Goal: Transaction & Acquisition: Purchase product/service

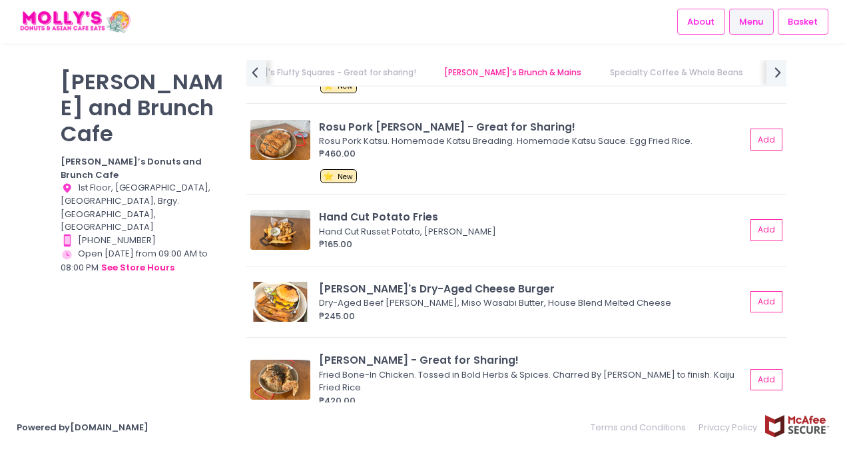
scroll to position [2510, 0]
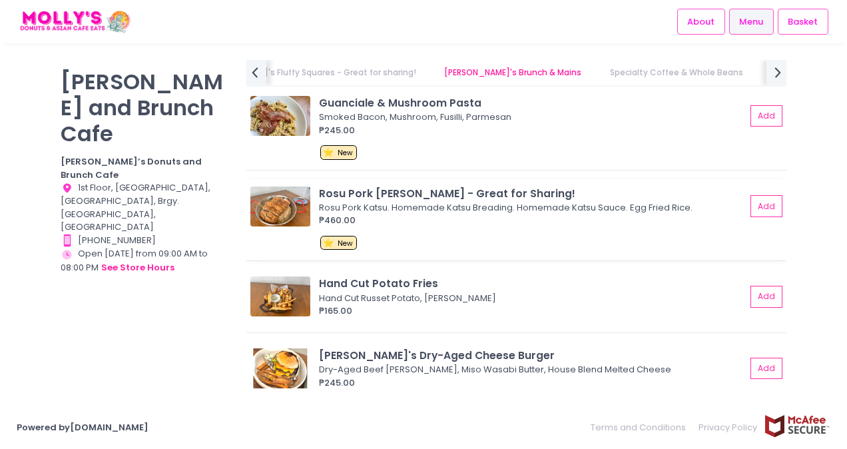
click at [325, 187] on div "Rosu Pork [PERSON_NAME] - Great for Sharing!" at bounding box center [532, 193] width 427 height 15
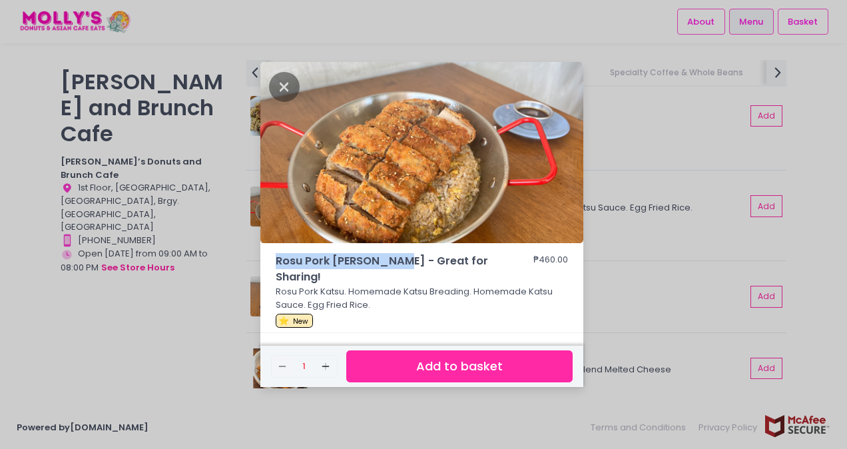
drag, startPoint x: 274, startPoint y: 260, endPoint x: 394, endPoint y: 265, distance: 120.0
click at [394, 265] on div "Rosu Pork [PERSON_NAME] - Great for Sharing! ₱460.00 Rosu Pork Katsu. Homemade …" at bounding box center [421, 293] width 323 height 80
copy span "Rosu Pork [PERSON_NAME]"
click at [182, 280] on div "Rosu Pork [PERSON_NAME] - Great for Sharing! ₱460.00 Rosu Pork Katsu. Homemade …" at bounding box center [423, 224] width 847 height 449
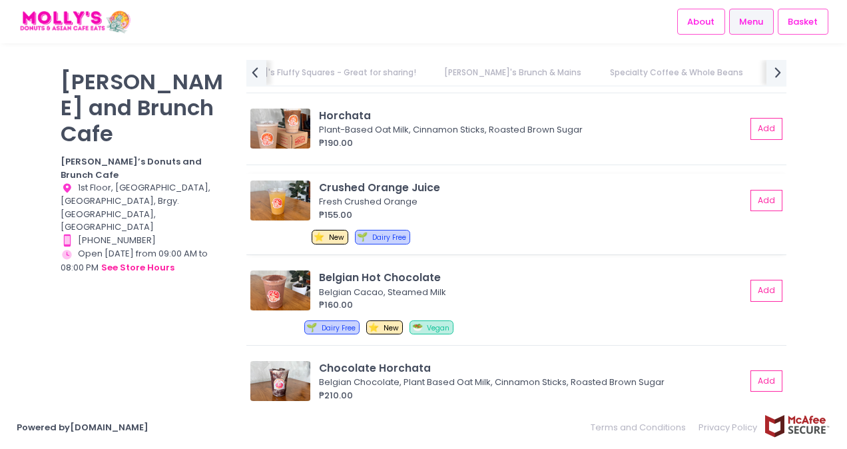
scroll to position [5508, 0]
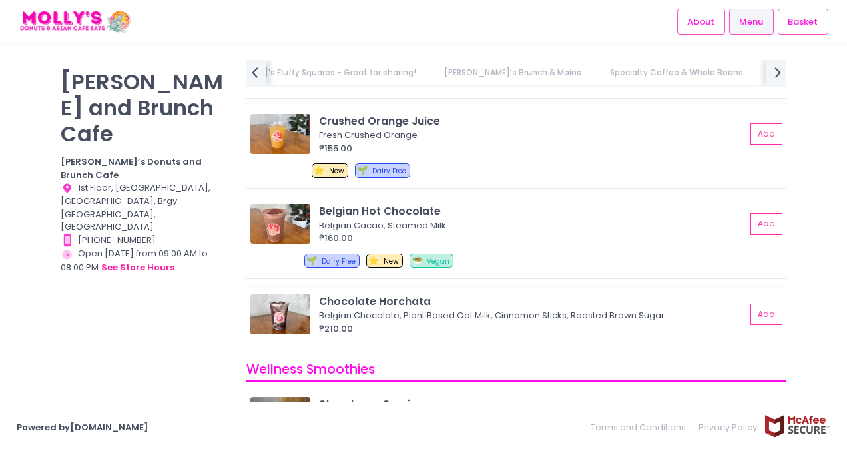
click at [297, 311] on img at bounding box center [280, 314] width 60 height 40
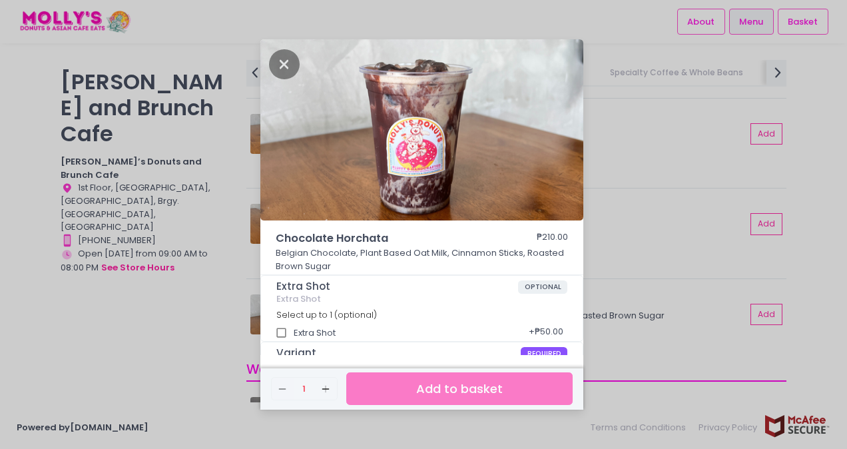
click at [205, 307] on div "Chocolate Horchata ₱210.00 Belgian Chocolate, Plant Based Oat Milk, Cinnamon St…" at bounding box center [423, 224] width 847 height 449
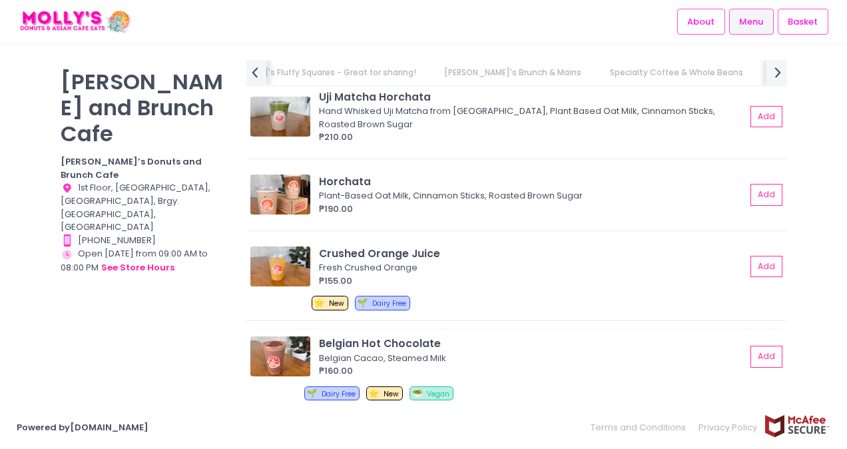
scroll to position [5374, 0]
click at [287, 125] on img at bounding box center [280, 117] width 60 height 40
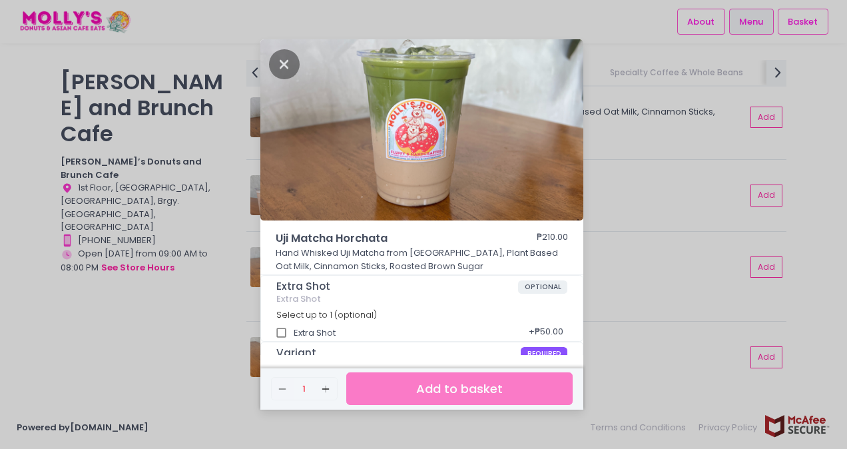
click at [621, 232] on div "Uji Matcha Horchata ₱210.00 Hand Whisked Uji Matcha from [GEOGRAPHIC_DATA], Pla…" at bounding box center [423, 224] width 847 height 449
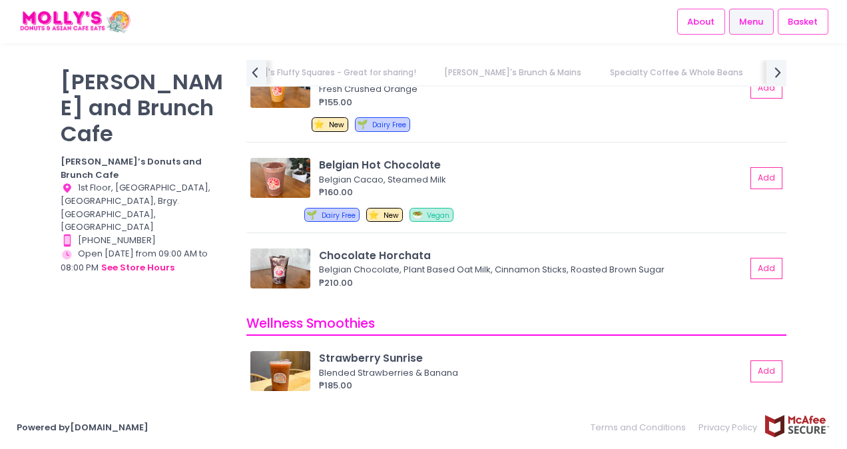
scroll to position [5574, 0]
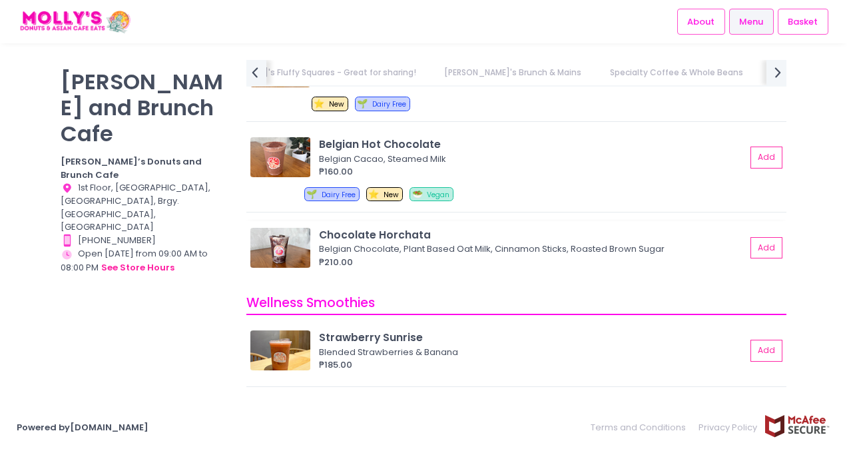
click at [319, 234] on div "Chocolate Horchata" at bounding box center [532, 234] width 427 height 15
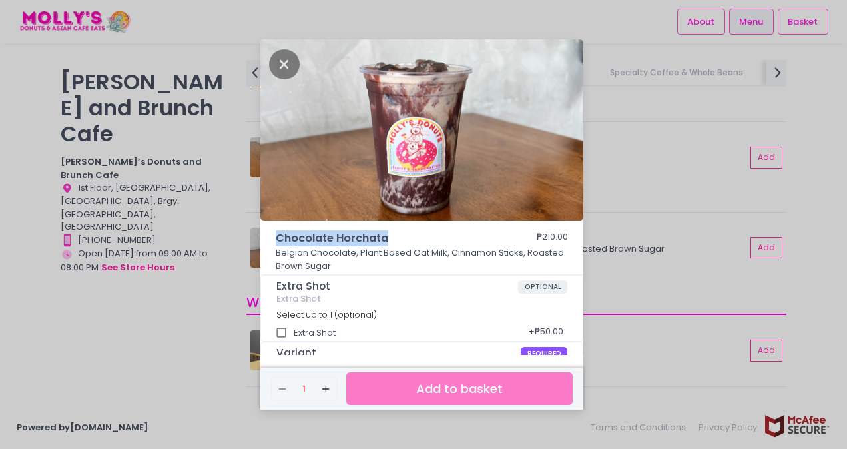
drag, startPoint x: 276, startPoint y: 242, endPoint x: 396, endPoint y: 238, distance: 120.6
click at [396, 238] on span "Chocolate Horchata" at bounding box center [386, 238] width 220 height 16
copy span "Chocolate Horchata"
click at [629, 324] on div "Chocolate Horchata ₱210.00 Belgian Chocolate, Plant Based Oat Milk, Cinnamon St…" at bounding box center [423, 224] width 847 height 449
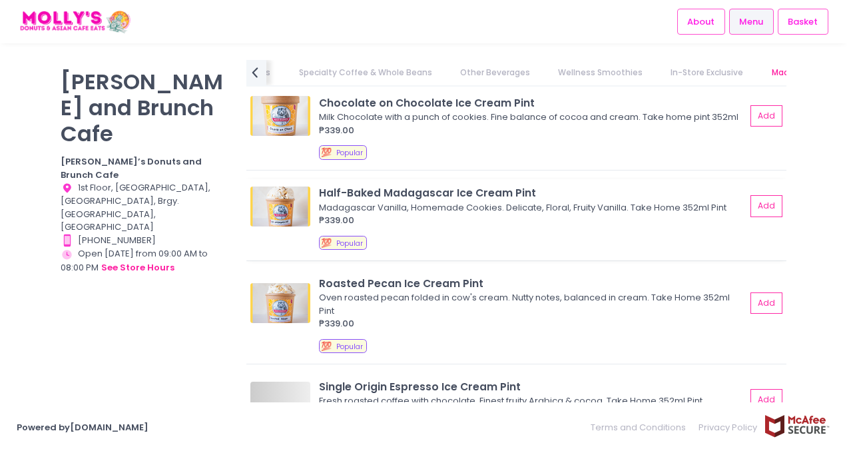
scroll to position [6343, 0]
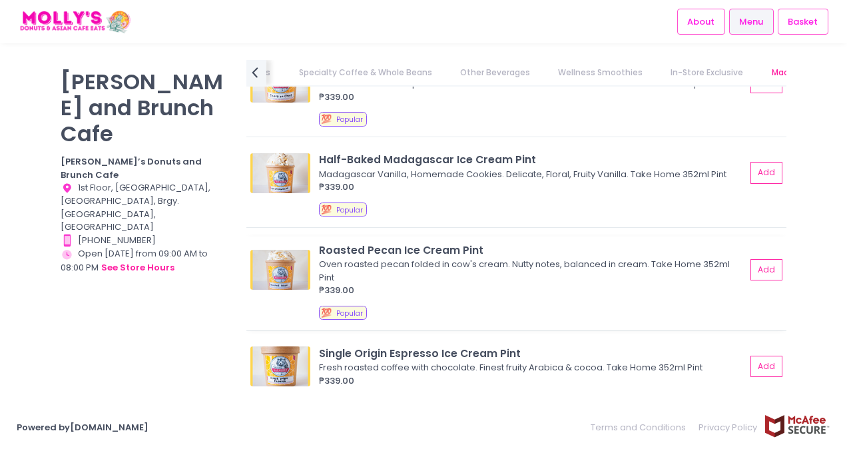
click at [370, 262] on div "Oven roasted pecan folded in cow's cream. Nutty notes, balanced in cream. Take …" at bounding box center [530, 271] width 423 height 26
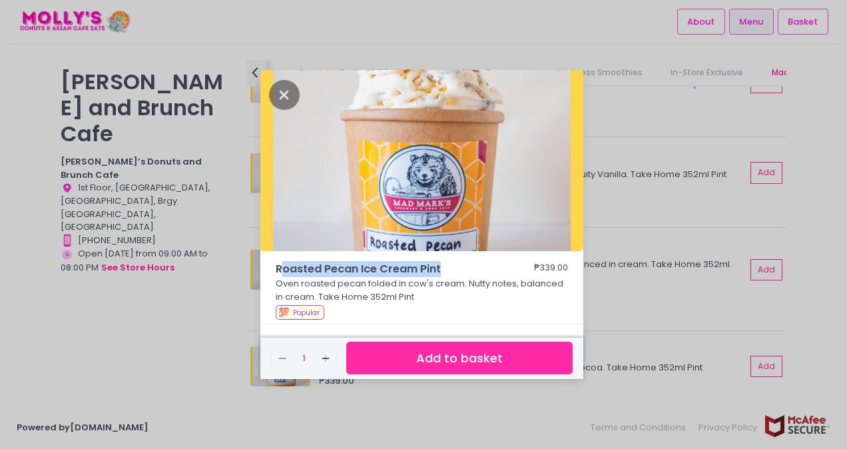
drag, startPoint x: 280, startPoint y: 269, endPoint x: 440, endPoint y: 262, distance: 160.0
click at [440, 262] on span "Roasted Pecan Ice Cream Pint" at bounding box center [386, 269] width 220 height 16
drag, startPoint x: 440, startPoint y: 262, endPoint x: 308, endPoint y: 272, distance: 132.3
click at [320, 269] on span "Roasted Pecan Ice Cream Pint" at bounding box center [386, 269] width 220 height 16
drag, startPoint x: 277, startPoint y: 270, endPoint x: 452, endPoint y: 270, distance: 174.5
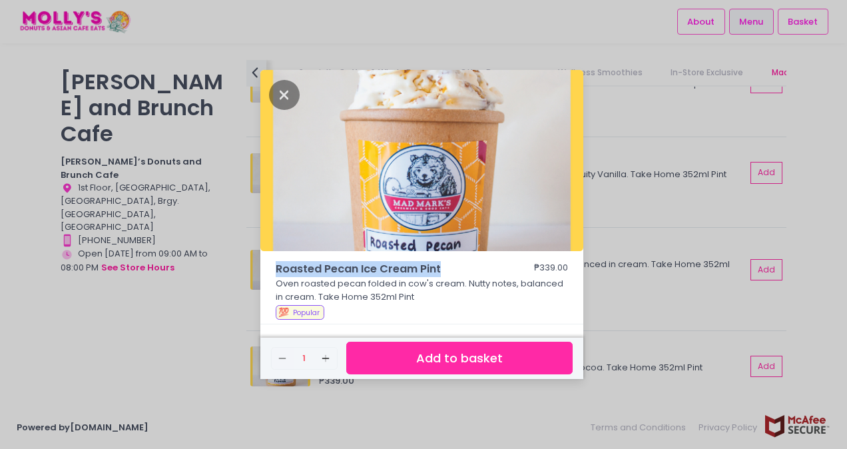
click at [452, 270] on span "Roasted Pecan Ice Cream Pint" at bounding box center [386, 269] width 220 height 16
copy span "Roasted Pecan Ice Cream Pint"
click at [147, 365] on div "Roasted Pecan Ice Cream Pint ₱339.00 Oven roasted pecan folded in cow's cream. …" at bounding box center [423, 224] width 847 height 449
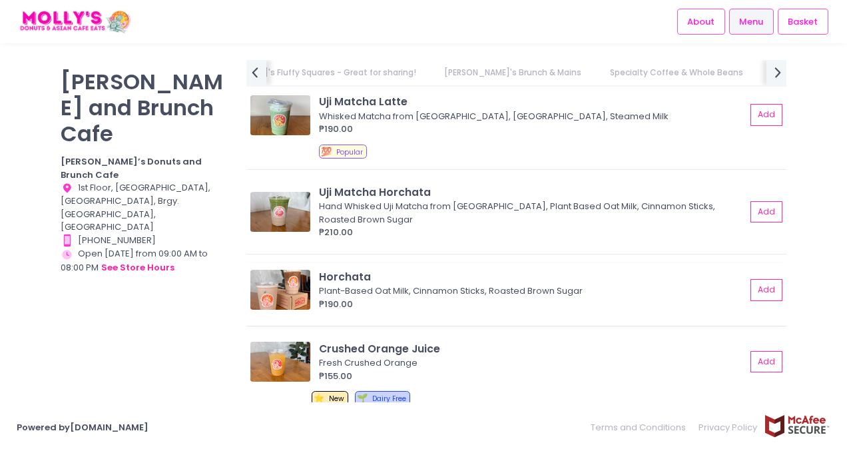
scroll to position [5277, 0]
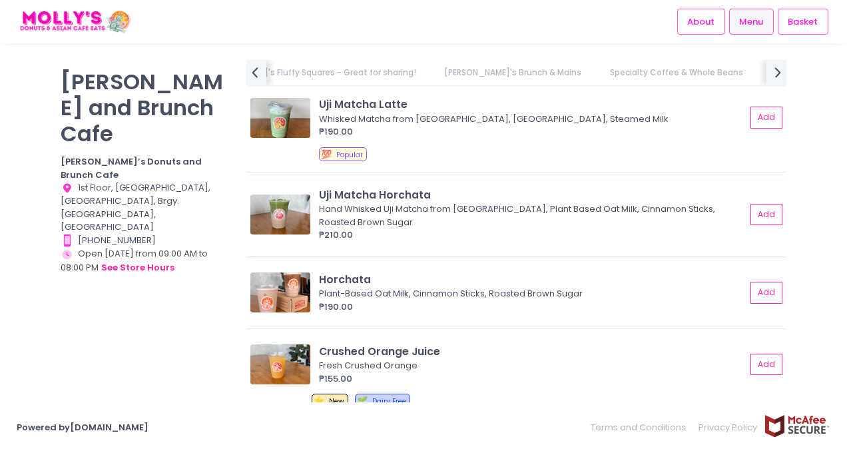
click at [328, 192] on div "Uji Matcha Horchata" at bounding box center [532, 194] width 427 height 15
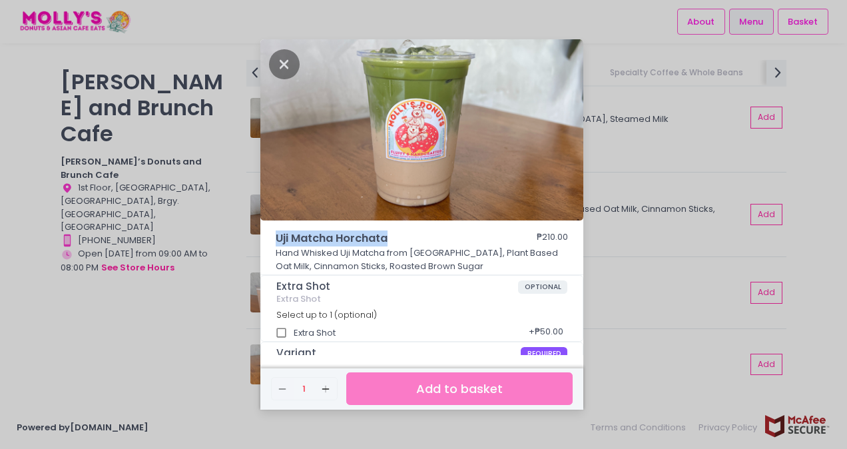
drag, startPoint x: 274, startPoint y: 236, endPoint x: 412, endPoint y: 231, distance: 137.3
click at [412, 231] on div "Uji Matcha Horchata ₱210.00 Hand Whisked Uji Matcha from [GEOGRAPHIC_DATA], Pla…" at bounding box center [421, 252] width 323 height 45
copy span "Uji Matcha Horchata"
